Goal: Information Seeking & Learning: Learn about a topic

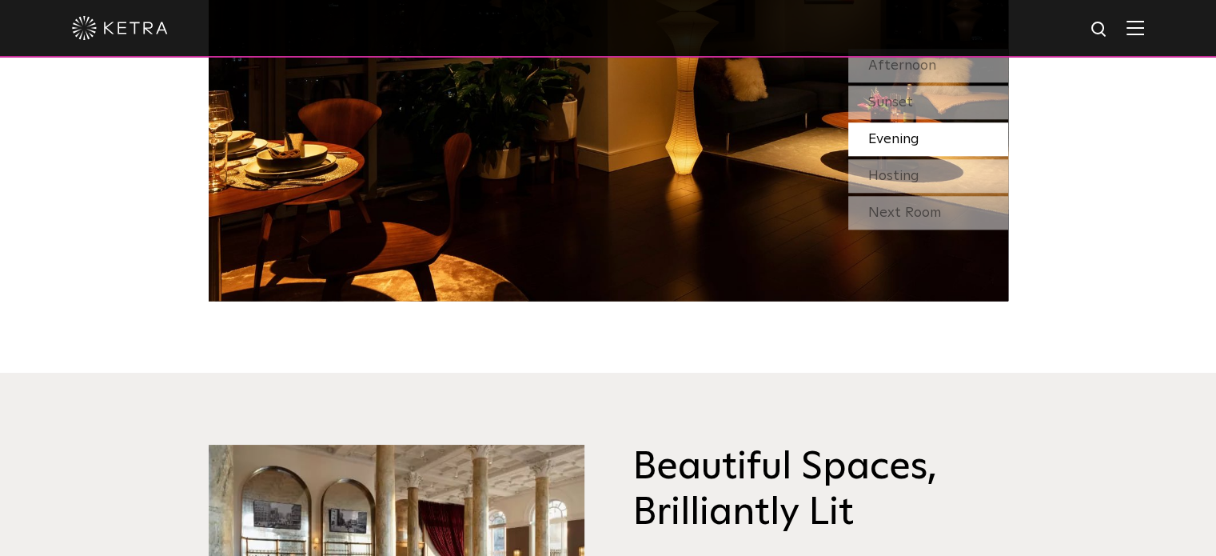
scroll to position [1649, 0]
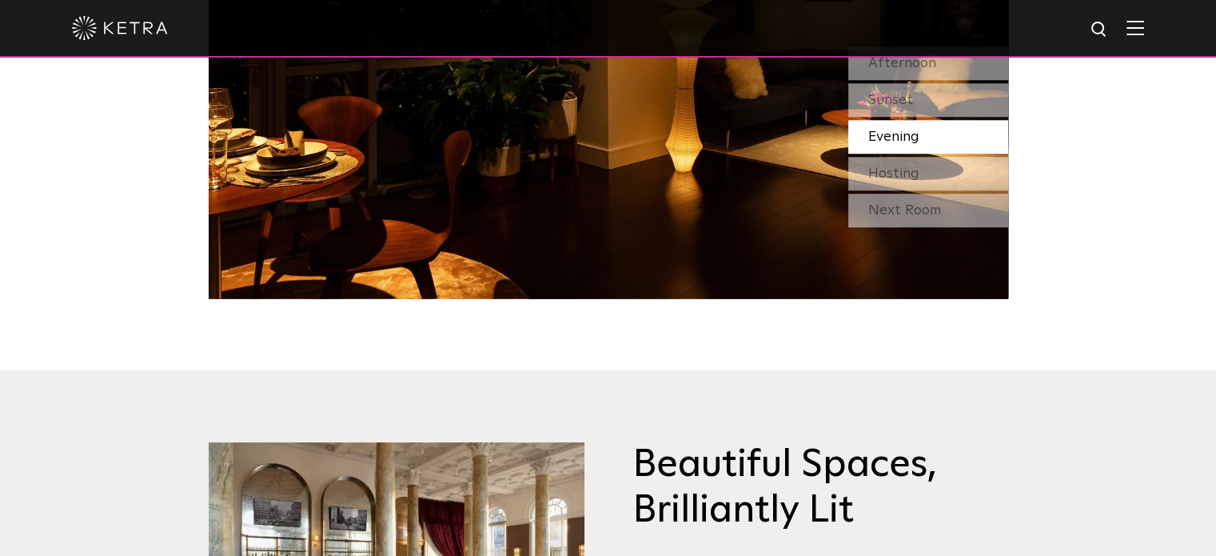
click at [1144, 30] on img at bounding box center [1135, 27] width 18 height 15
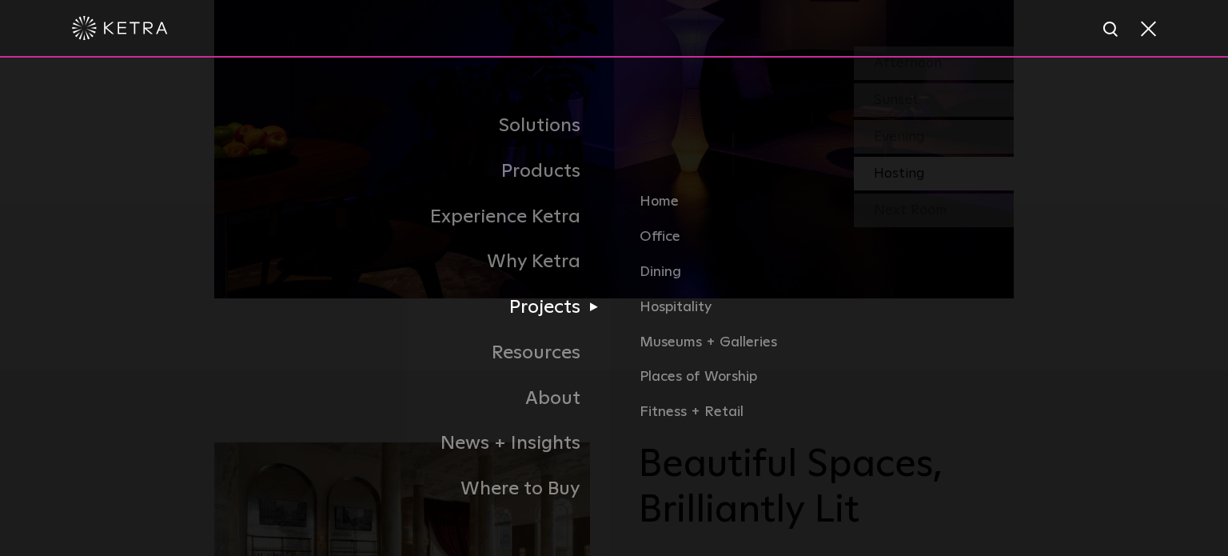
click at [550, 318] on link "Projects" at bounding box center [414, 308] width 400 height 46
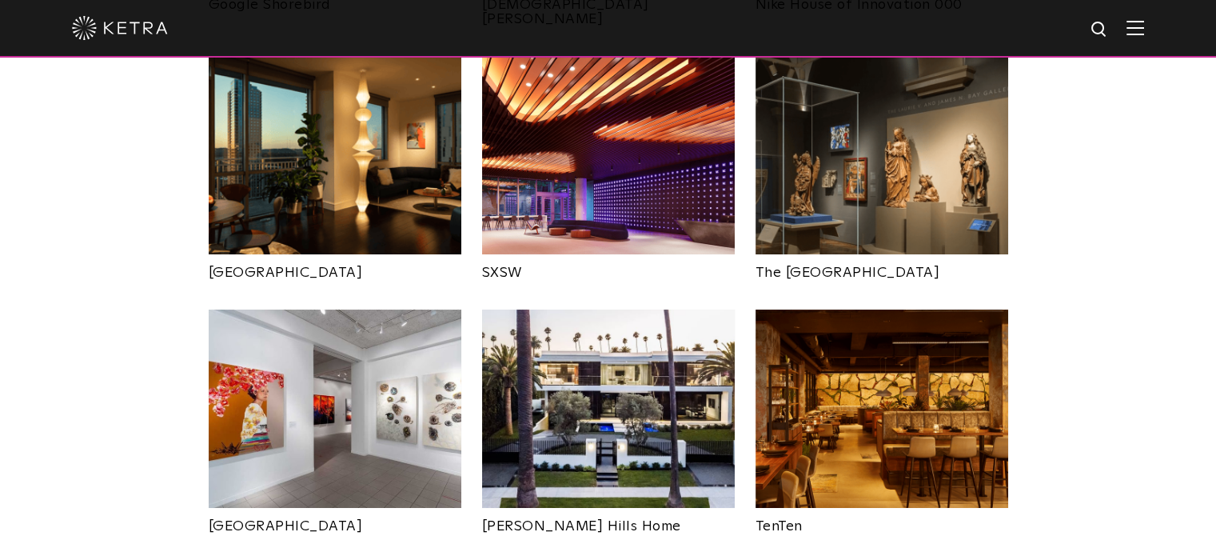
scroll to position [1479, 0]
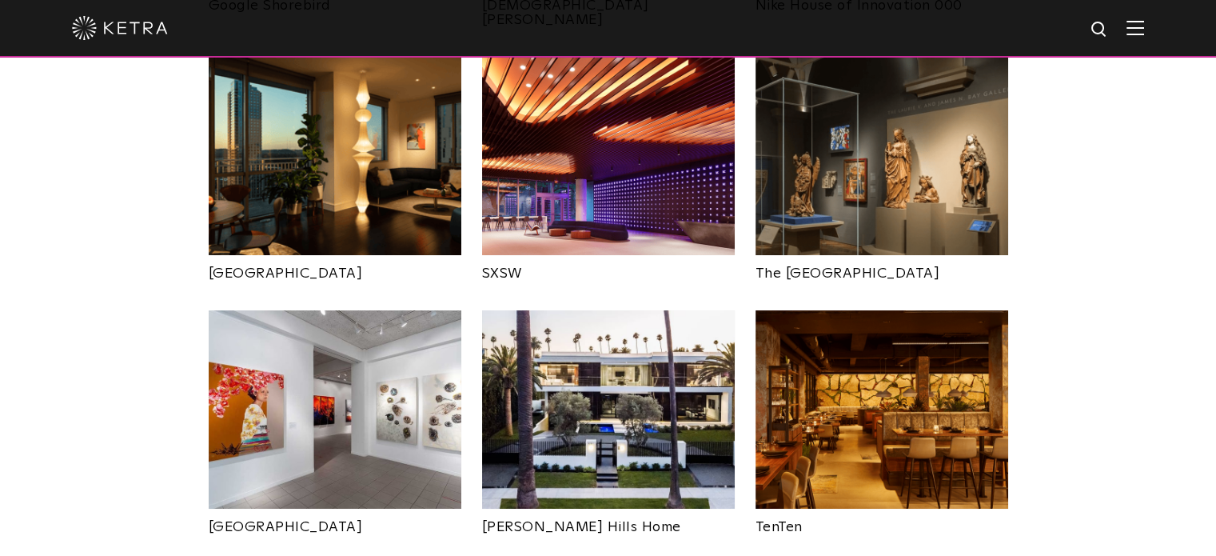
click at [617, 184] on img at bounding box center [608, 156] width 253 height 198
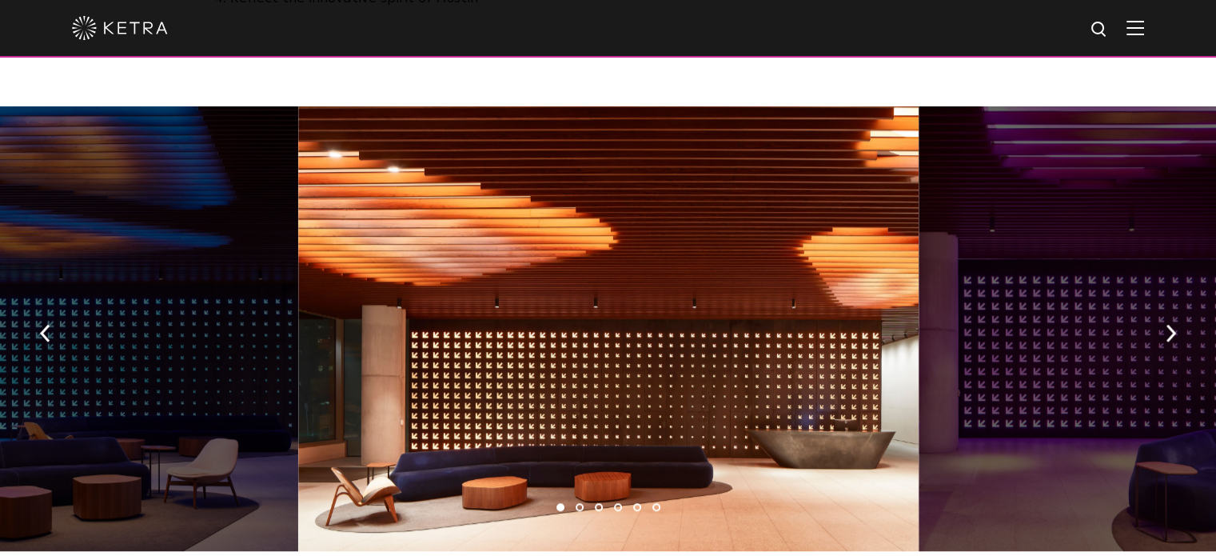
scroll to position [1213, 0]
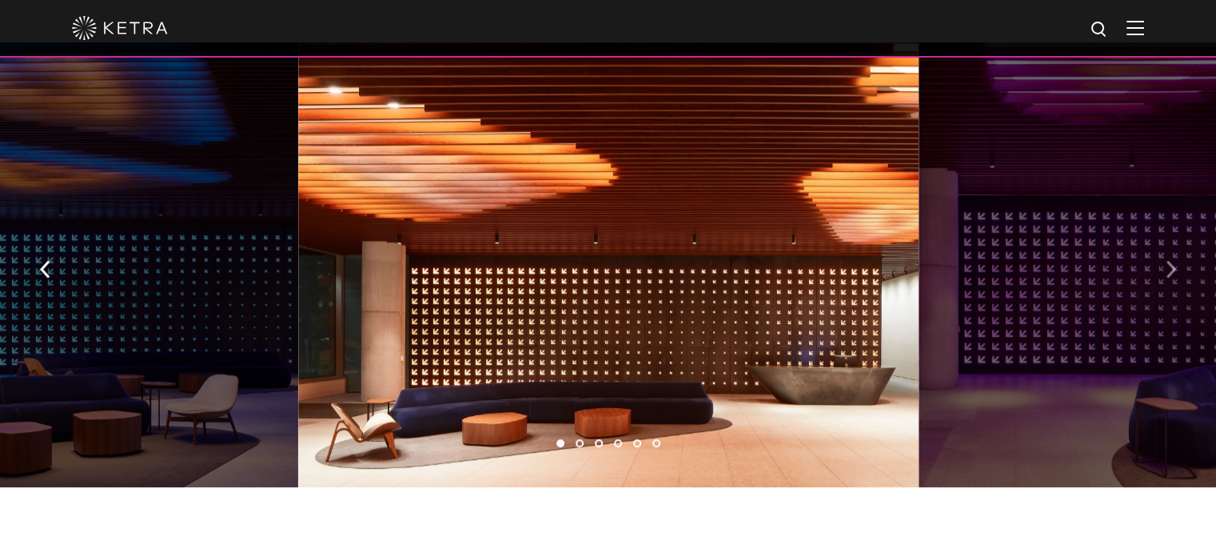
click at [1173, 261] on img "button" at bounding box center [1170, 270] width 10 height 18
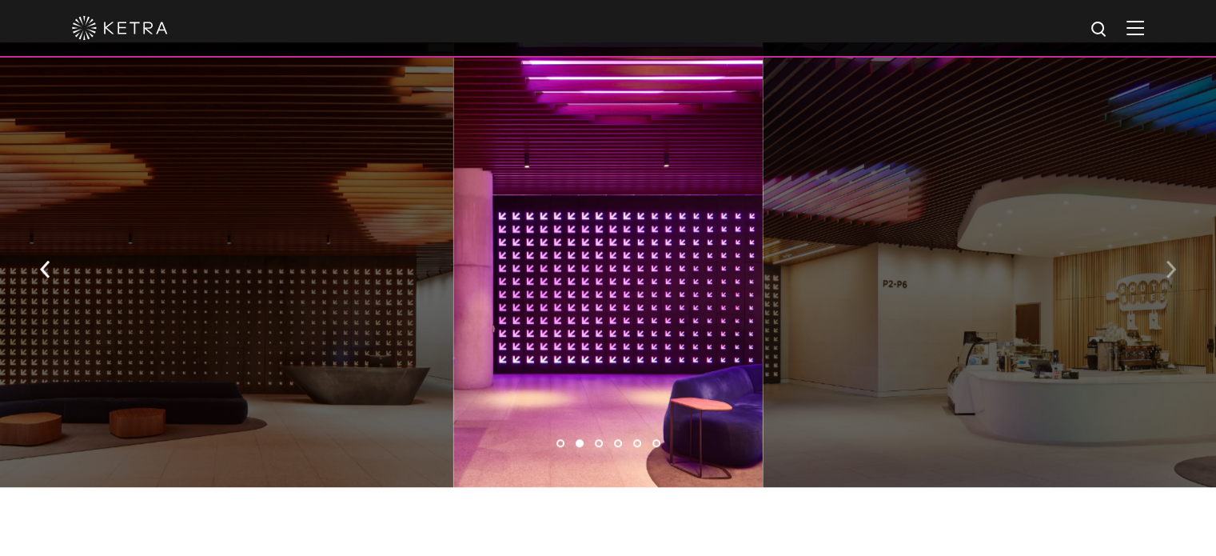
click at [1173, 261] on img "button" at bounding box center [1170, 270] width 10 height 18
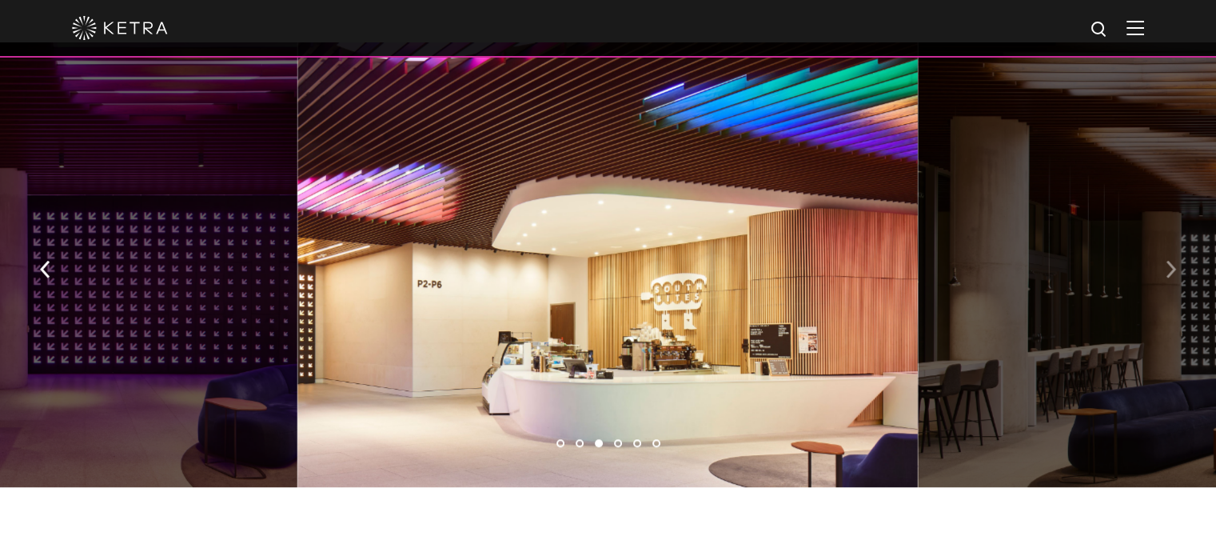
click at [1173, 261] on img "button" at bounding box center [1170, 270] width 10 height 18
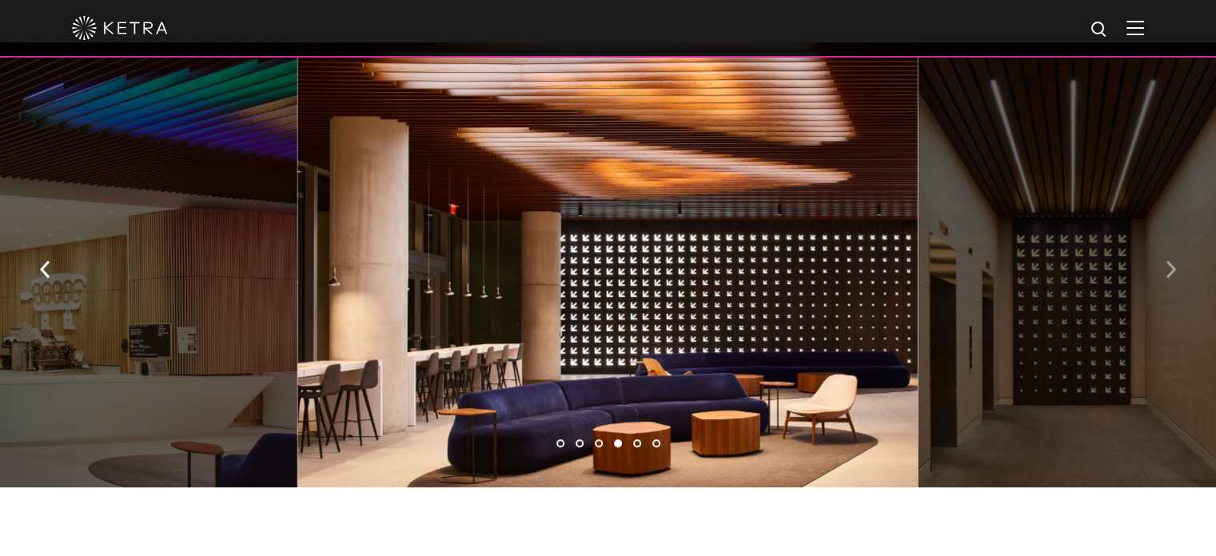
click at [1173, 261] on img "button" at bounding box center [1170, 270] width 10 height 18
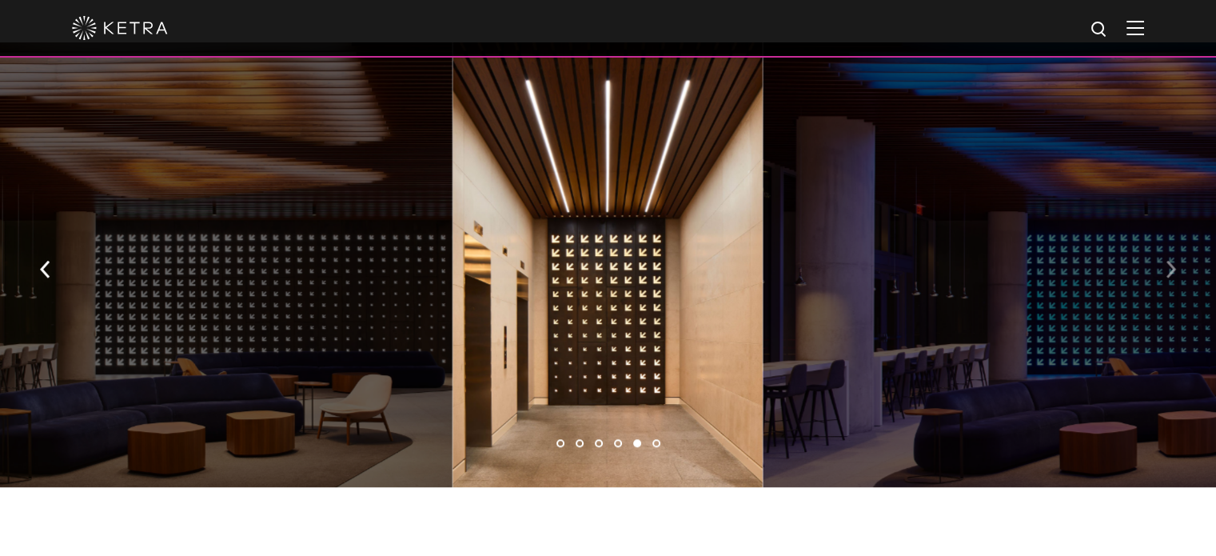
click at [1173, 261] on img "button" at bounding box center [1170, 270] width 10 height 18
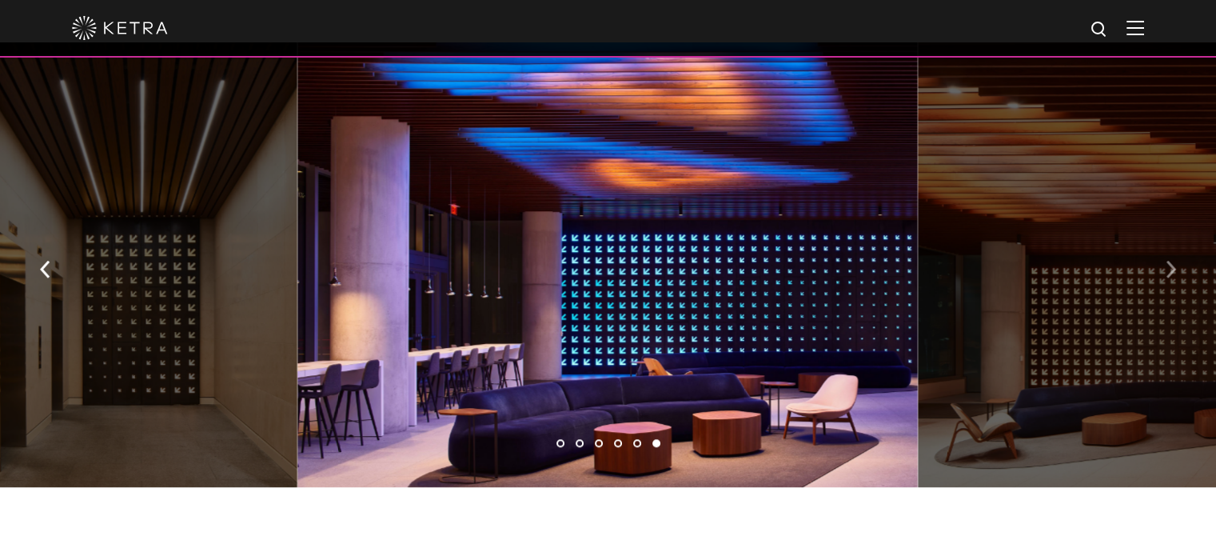
click at [1173, 261] on img "button" at bounding box center [1170, 270] width 10 height 18
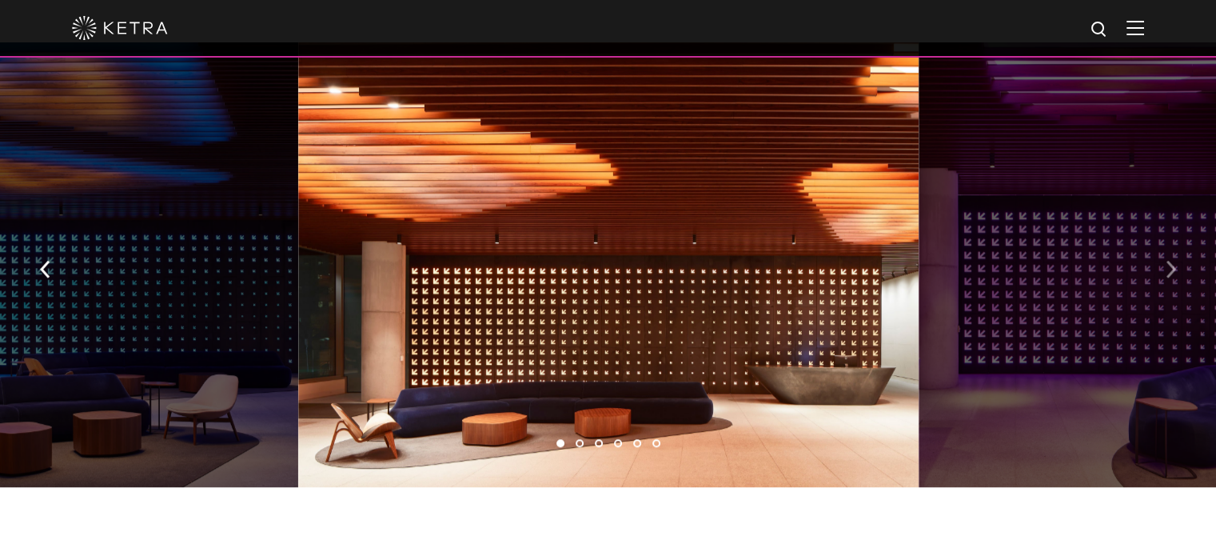
click at [1173, 261] on img "button" at bounding box center [1170, 270] width 10 height 18
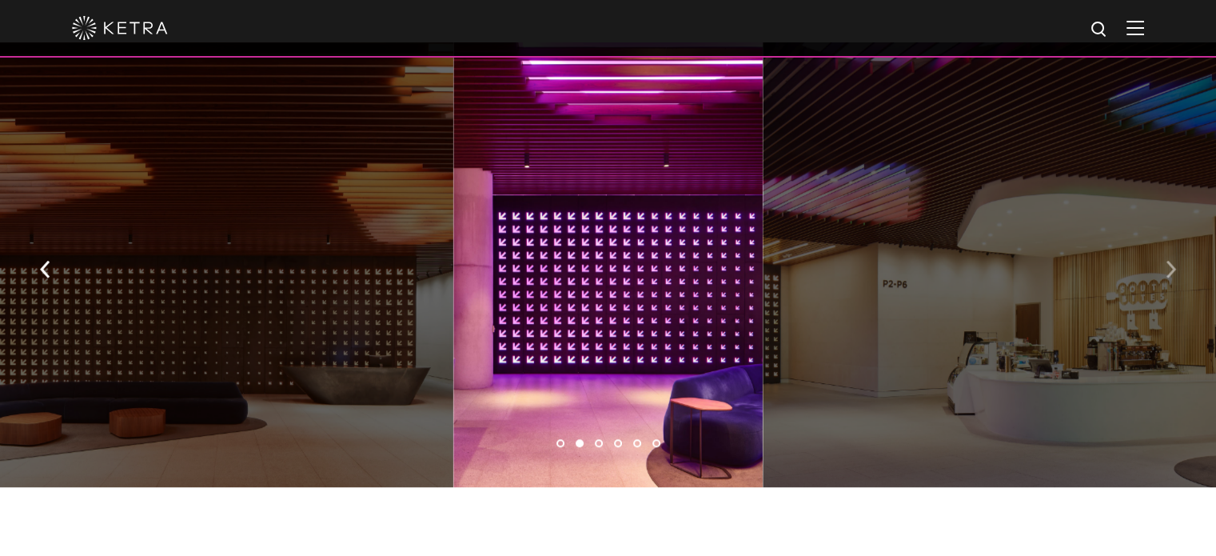
click at [1173, 261] on img "button" at bounding box center [1170, 270] width 10 height 18
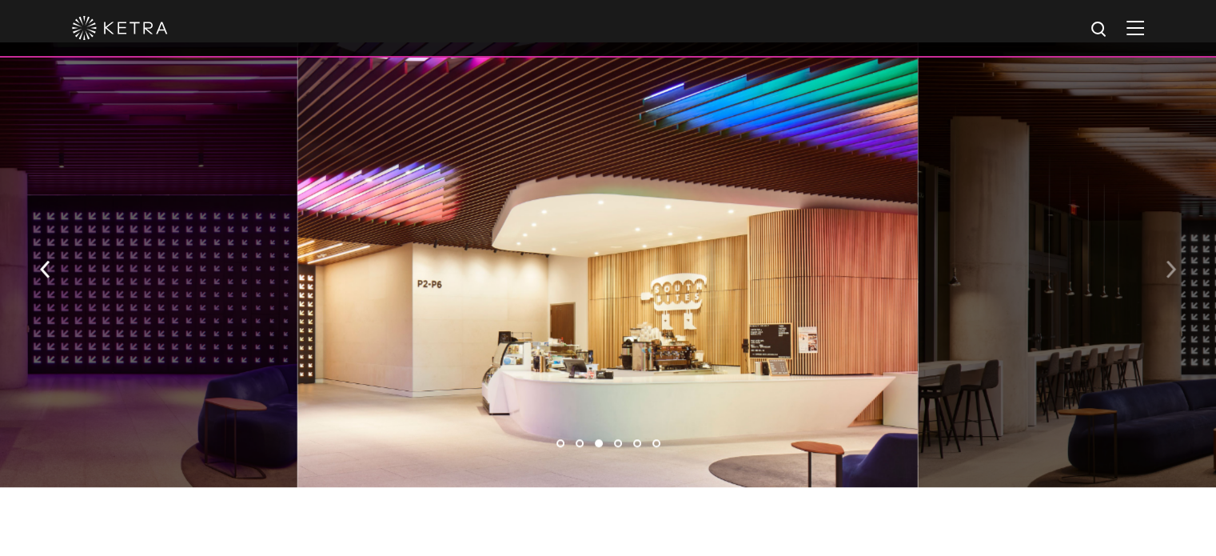
click at [1173, 261] on img "button" at bounding box center [1170, 270] width 10 height 18
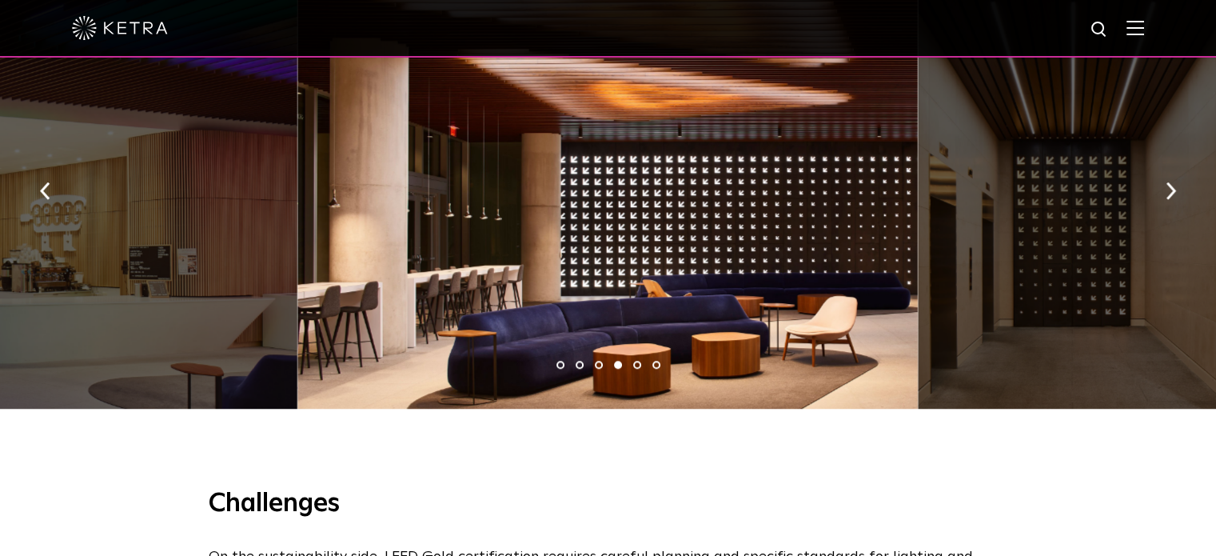
scroll to position [1292, 0]
click at [637, 257] on div at bounding box center [607, 186] width 620 height 444
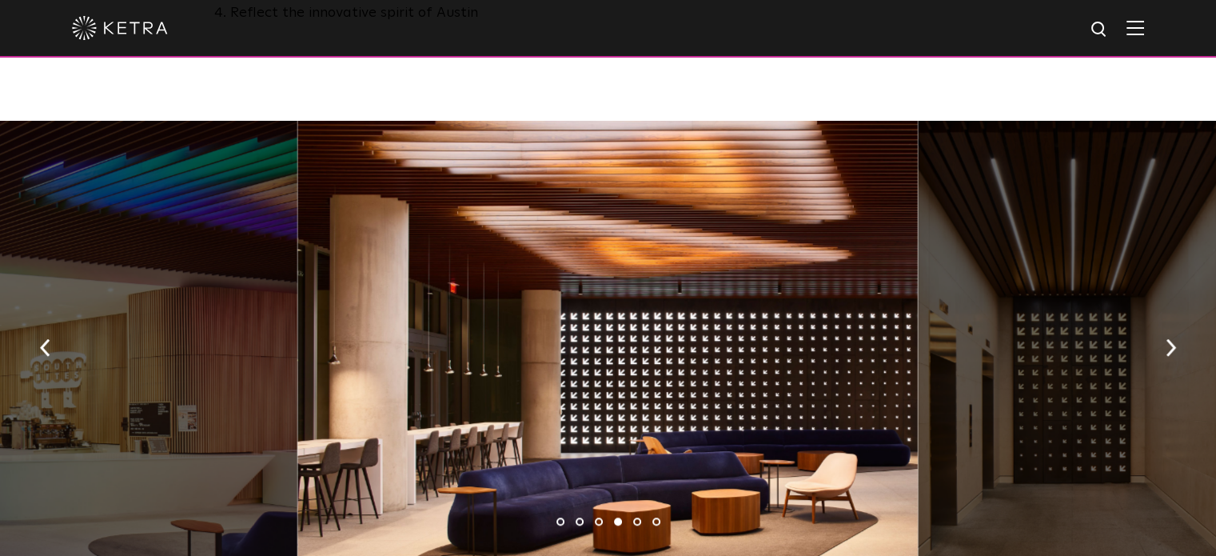
scroll to position [1135, 0]
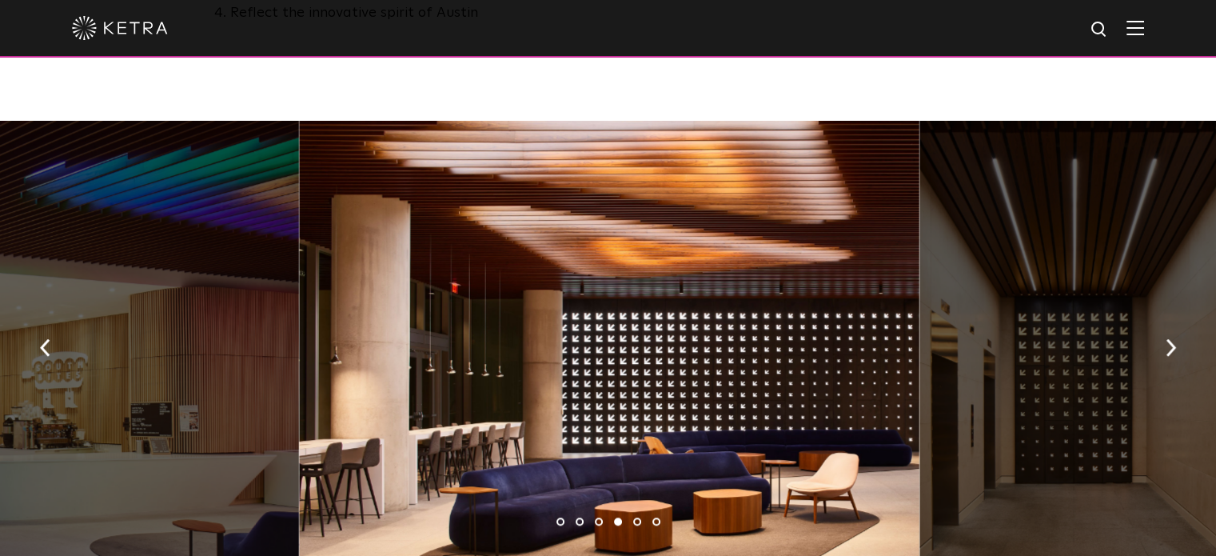
drag, startPoint x: 637, startPoint y: 257, endPoint x: 643, endPoint y: 247, distance: 11.1
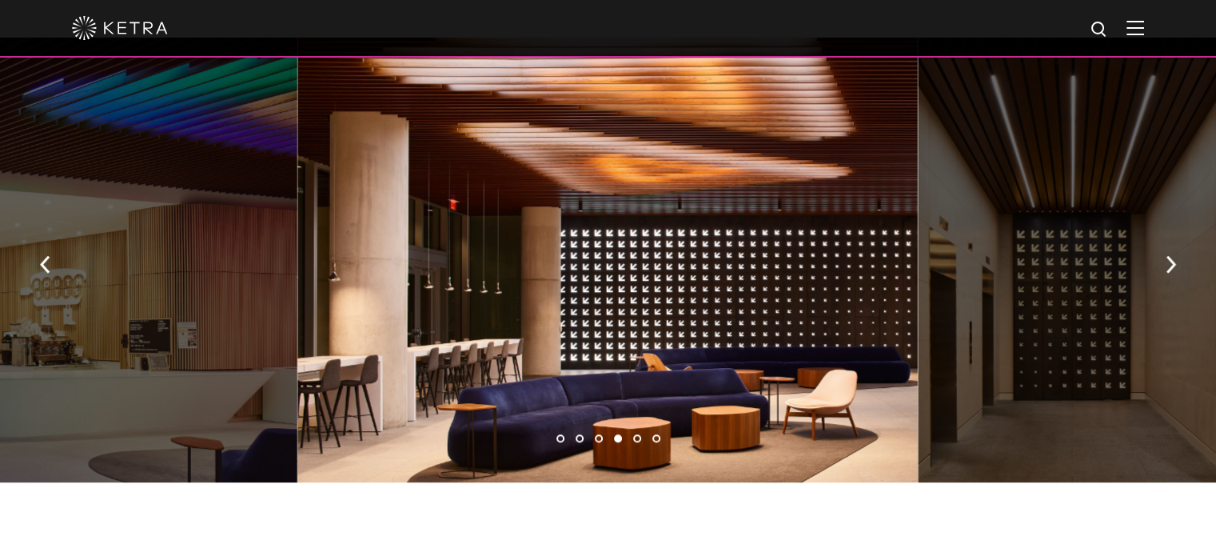
scroll to position [1170, 0]
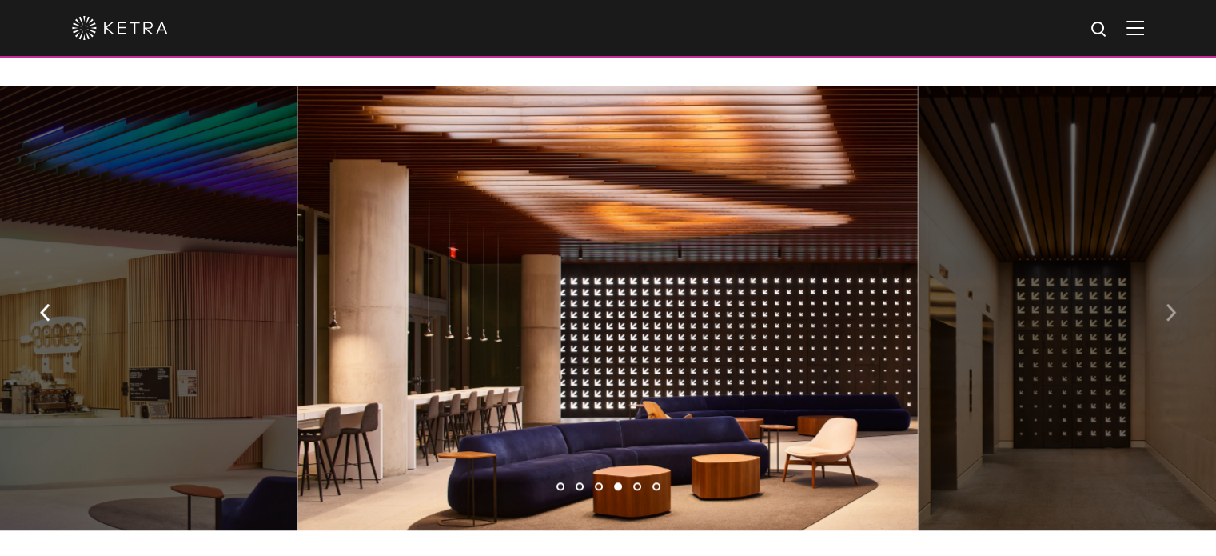
click at [1174, 304] on img "button" at bounding box center [1170, 313] width 10 height 18
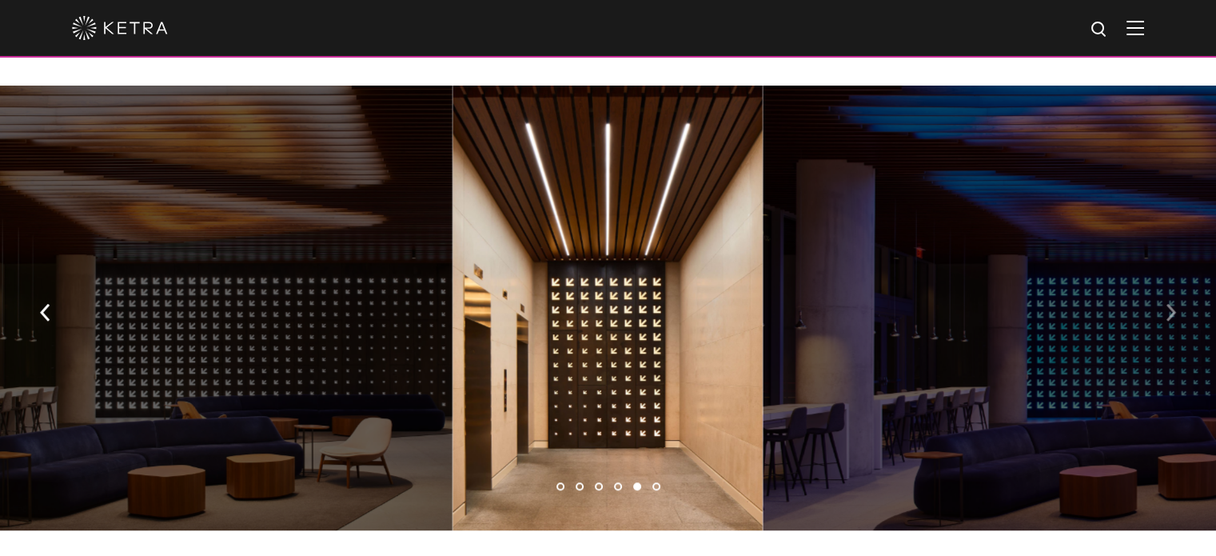
click at [1174, 304] on img "button" at bounding box center [1170, 313] width 10 height 18
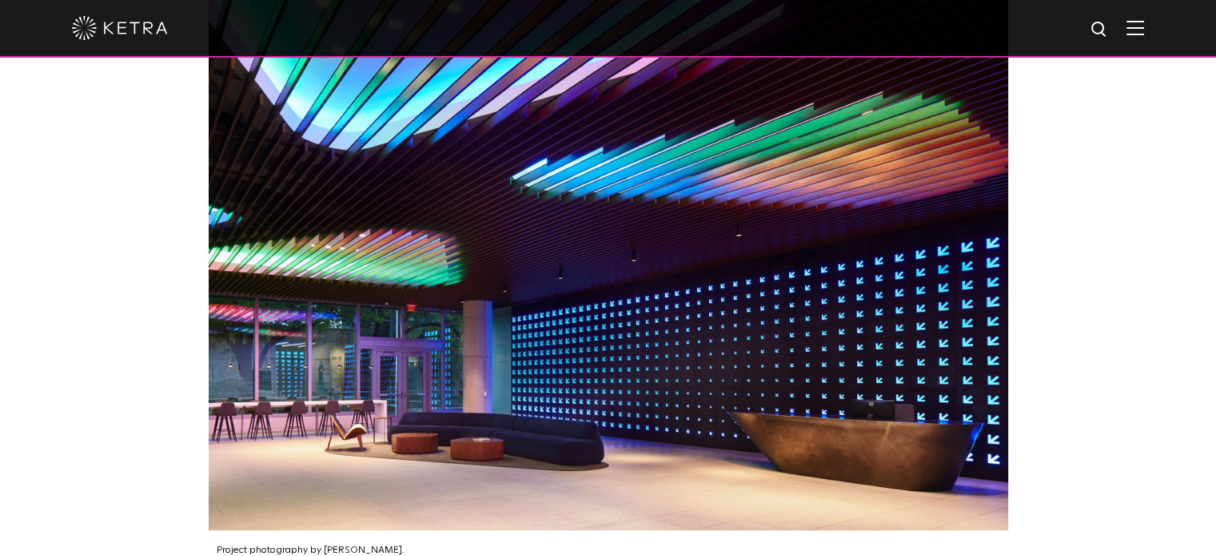
scroll to position [2260, 0]
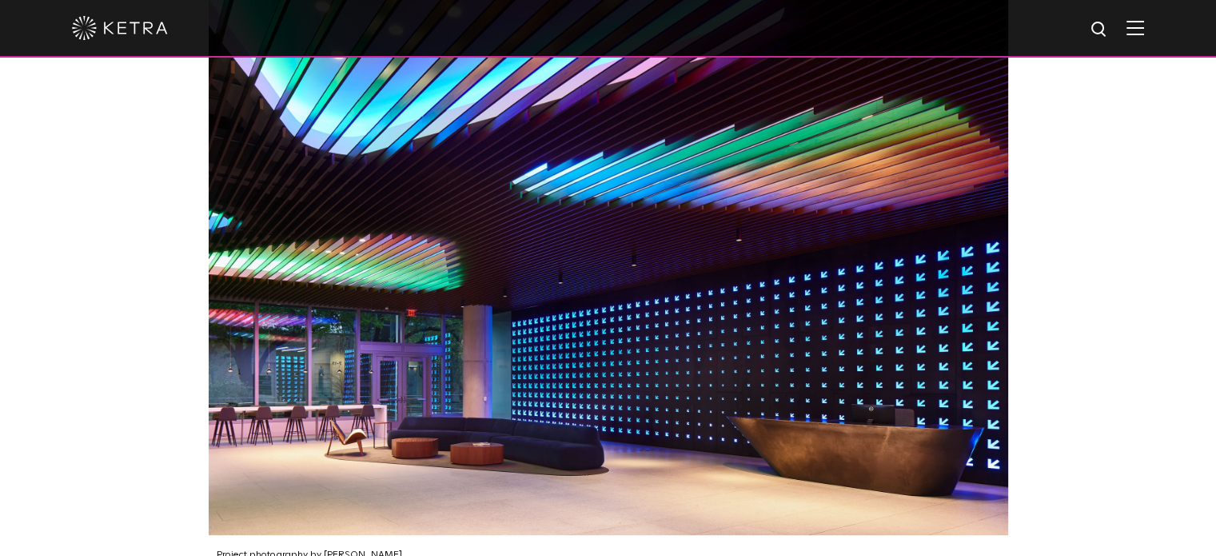
drag, startPoint x: 716, startPoint y: 380, endPoint x: 746, endPoint y: 342, distance: 47.8
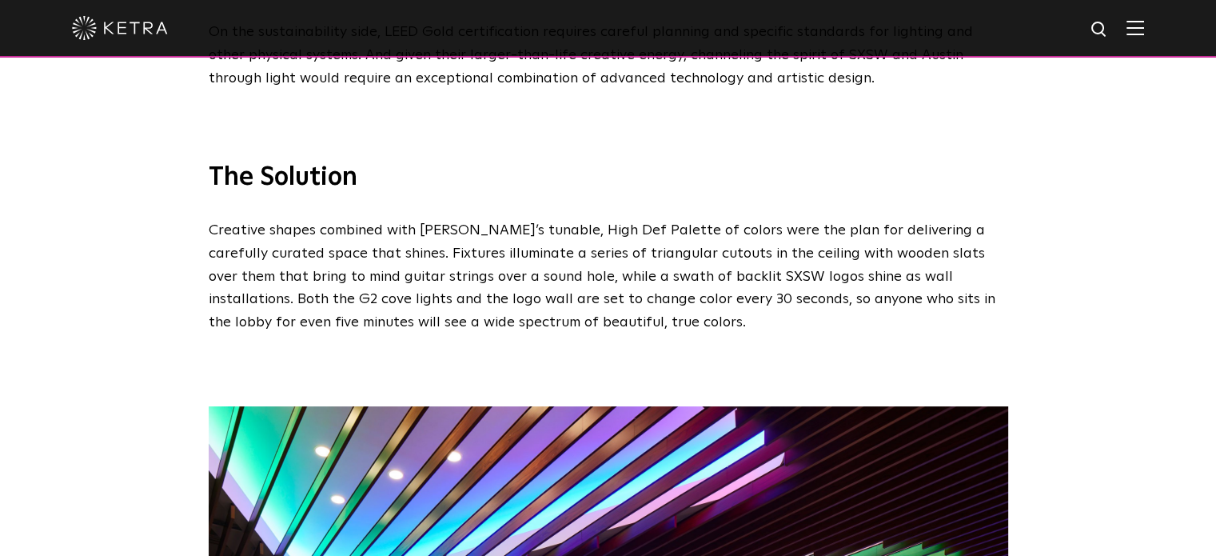
scroll to position [1824, 0]
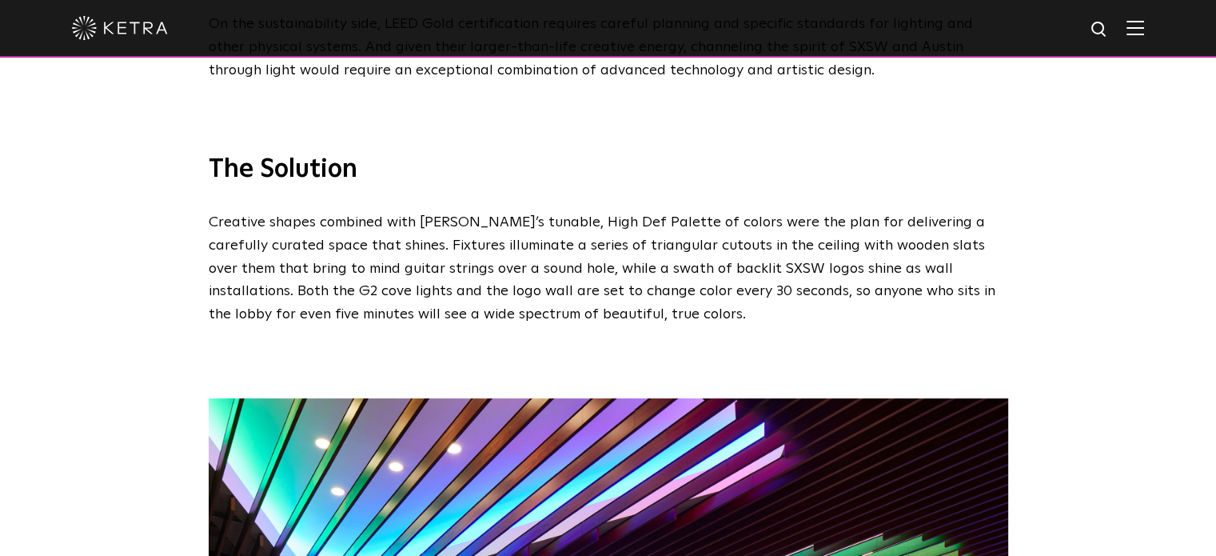
click at [428, 267] on span "Creative shapes combined with Ketra’s tunable, High Def Palette of colors were …" at bounding box center [602, 268] width 786 height 106
